Goal: Task Accomplishment & Management: Manage account settings

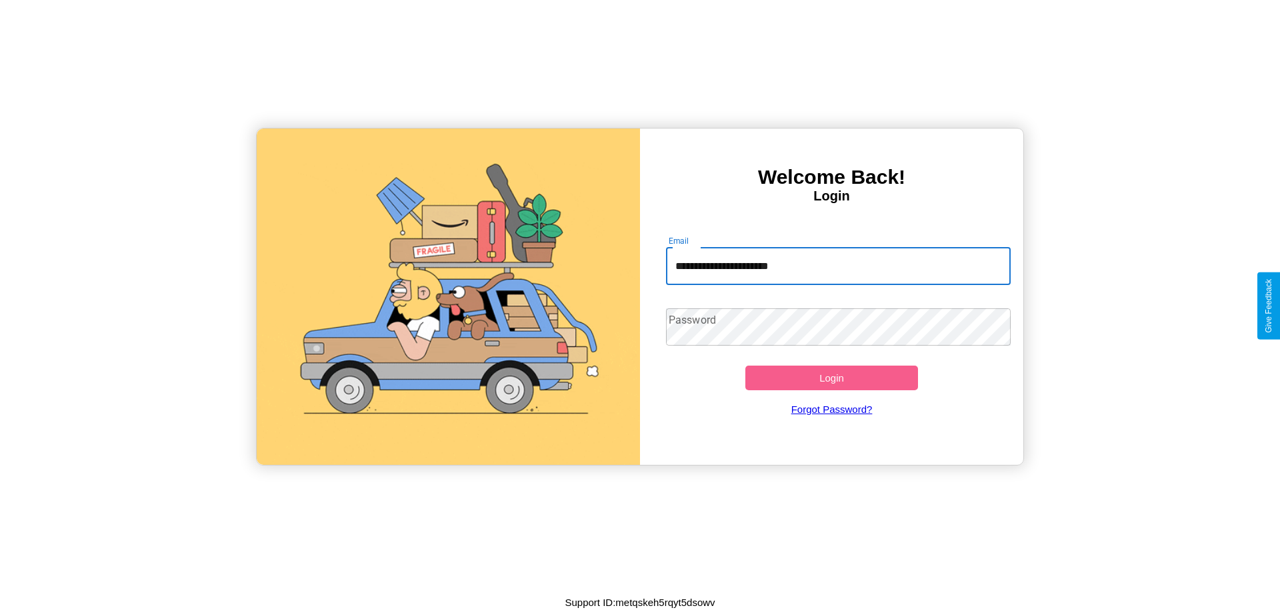
type input "**********"
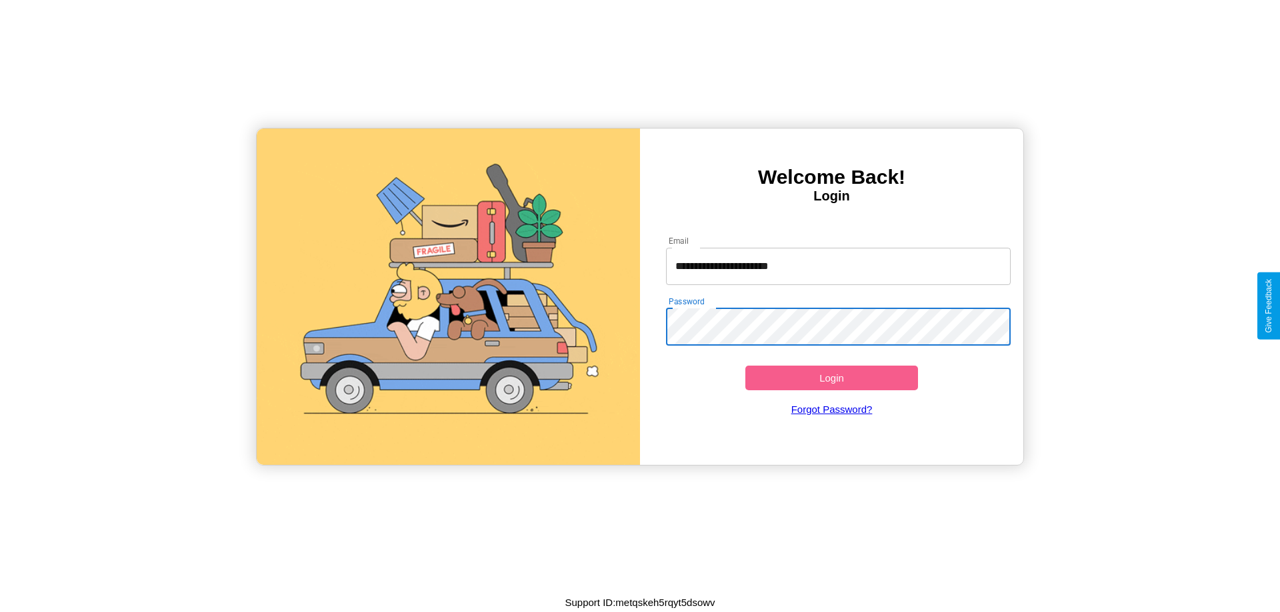
click at [831, 378] on button "Login" at bounding box center [831, 378] width 173 height 25
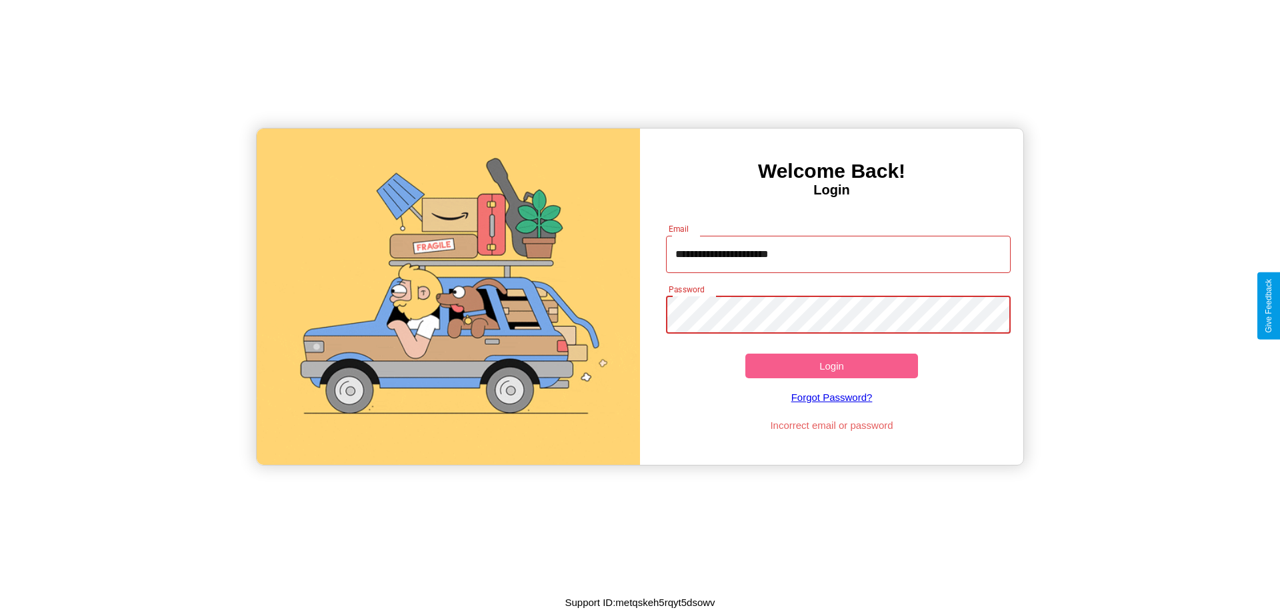
click at [831, 366] on button "Login" at bounding box center [831, 366] width 173 height 25
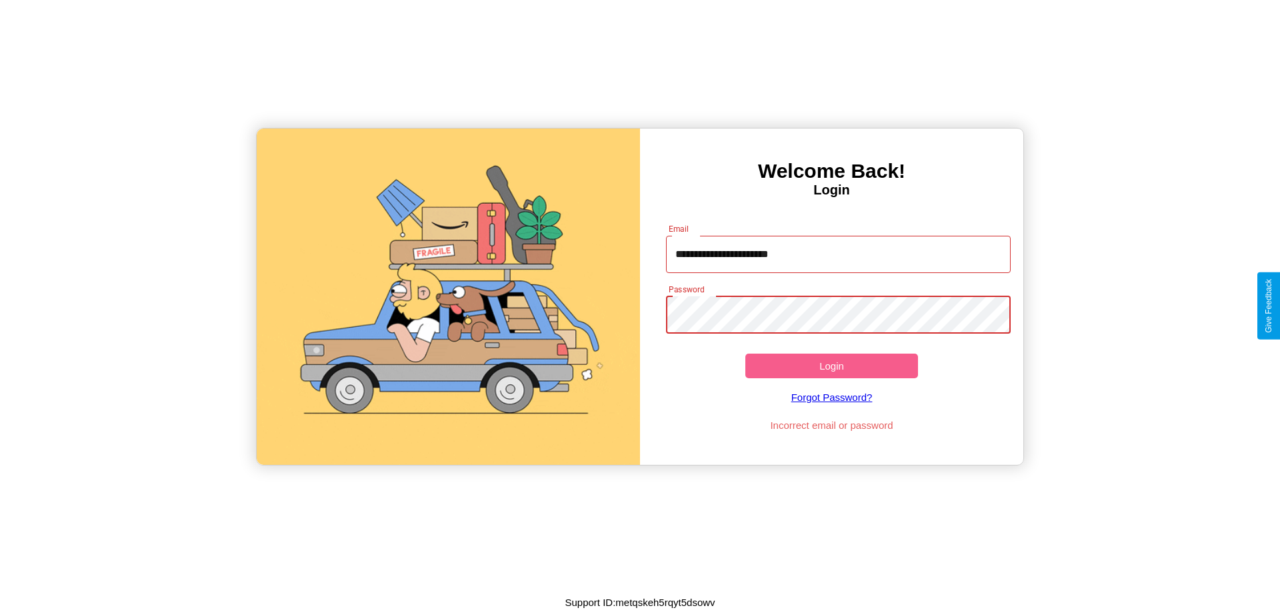
click at [831, 366] on button "Login" at bounding box center [831, 366] width 173 height 25
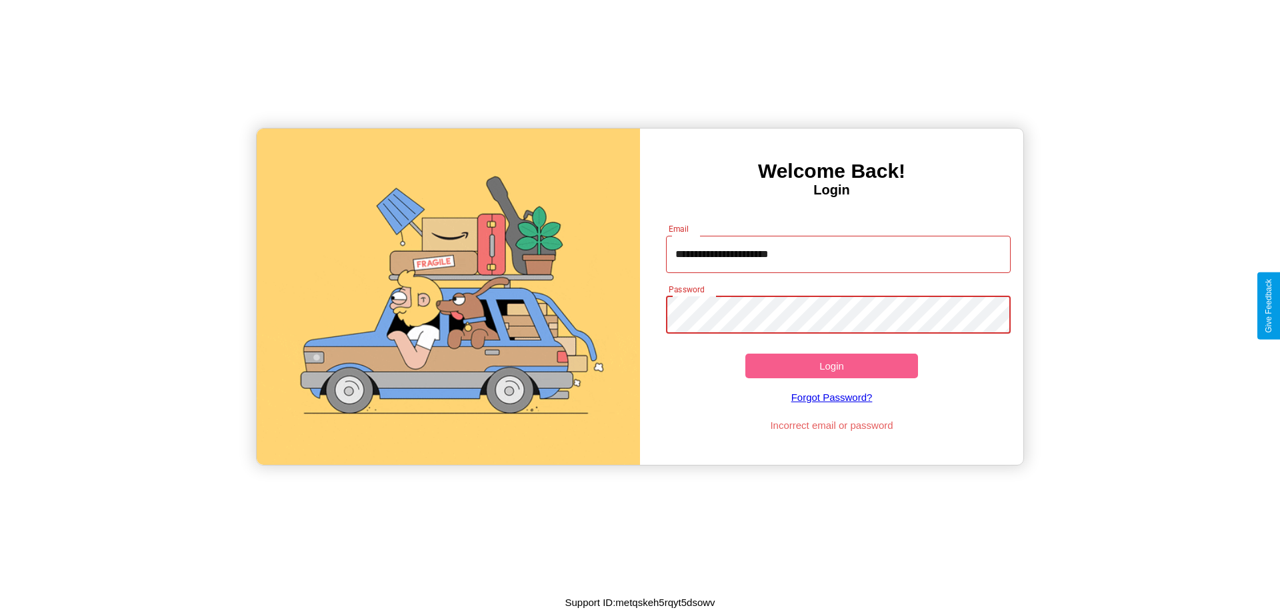
click at [831, 366] on button "Login" at bounding box center [831, 366] width 173 height 25
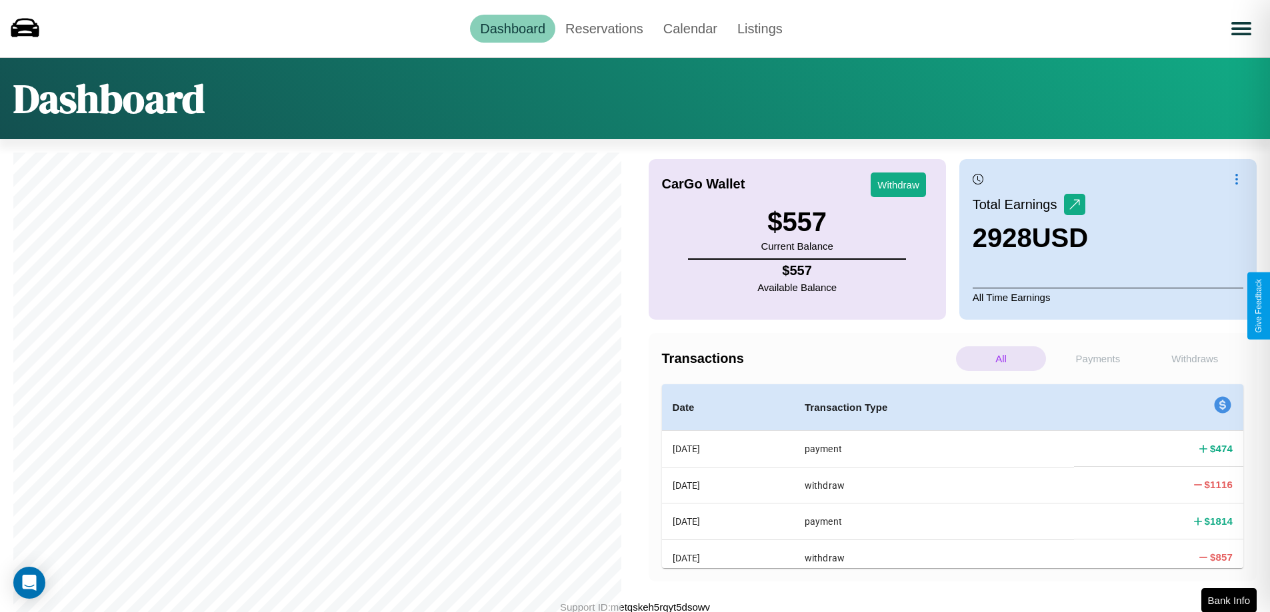
scroll to position [173, 0]
